Goal: Transaction & Acquisition: Book appointment/travel/reservation

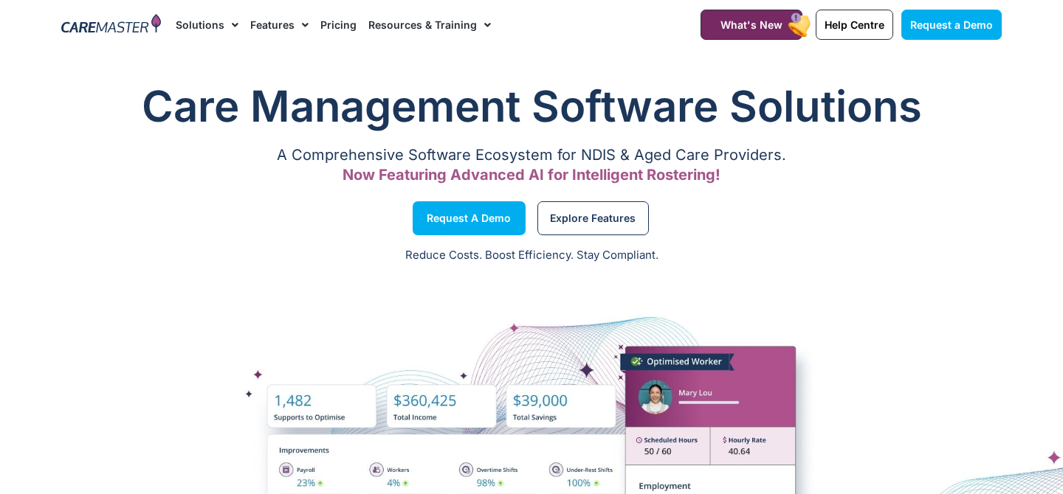
click at [379, 26] on link "Resources & Training" at bounding box center [429, 24] width 122 height 49
click at [212, 26] on link "Solutions" at bounding box center [207, 24] width 63 height 49
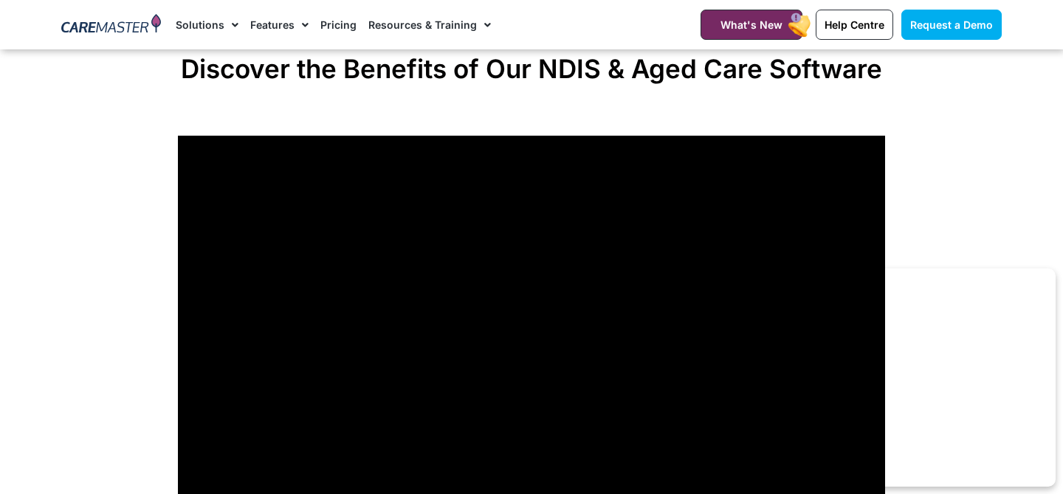
scroll to position [1137, 0]
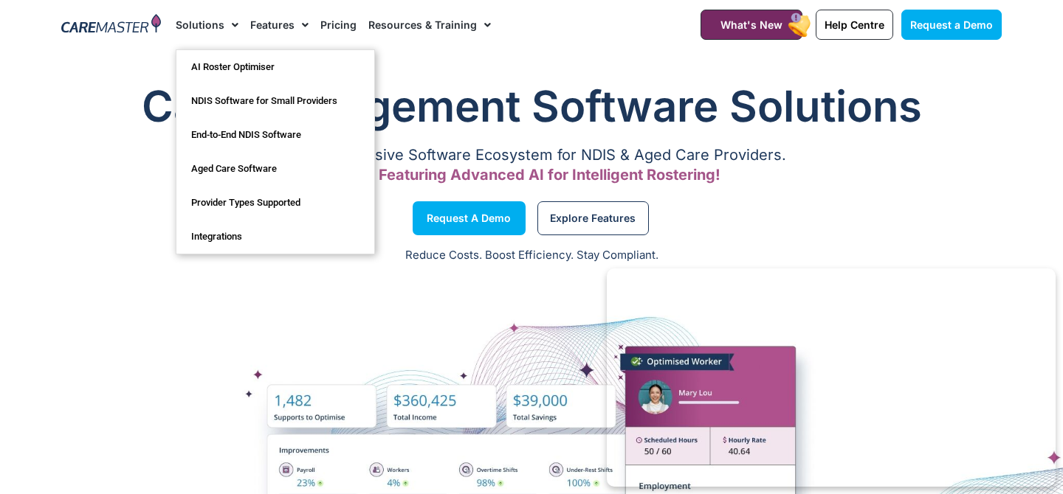
click at [111, 35] on div at bounding box center [111, 24] width 114 height 49
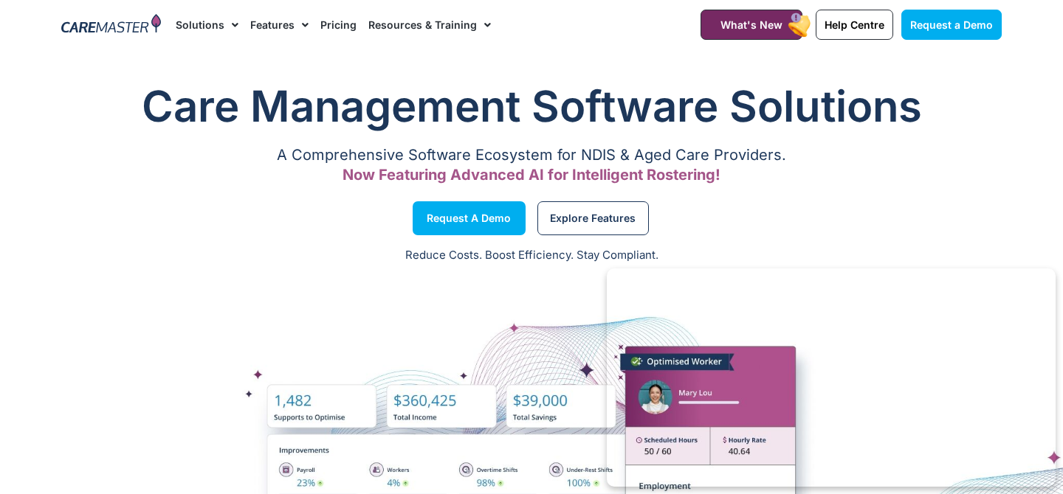
click at [134, 21] on img at bounding box center [111, 25] width 100 height 22
